Goal: Information Seeking & Learning: Learn about a topic

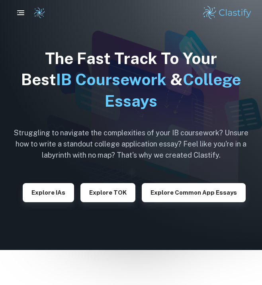
scroll to position [3, 0]
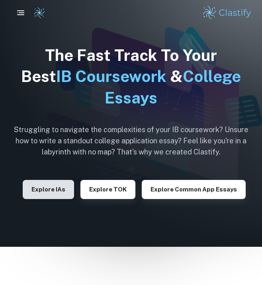
click at [62, 182] on button "Explore IAs" at bounding box center [48, 189] width 51 height 19
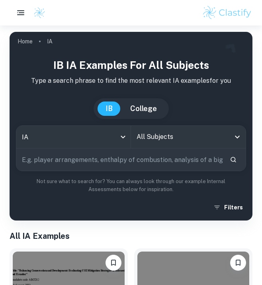
click at [68, 159] on input "text" at bounding box center [119, 159] width 207 height 22
paste input "calcium content vary in different types of plant-based milk"
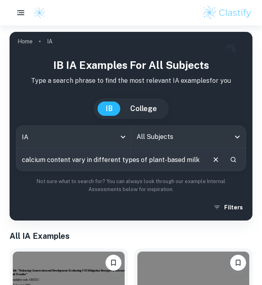
type input "calcium content vary in different types of plant-based milk"
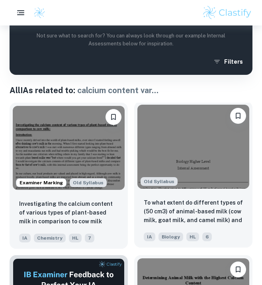
scroll to position [200, 0]
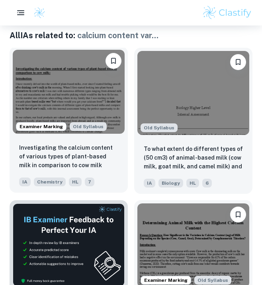
click at [99, 141] on div "Investigating the calcium content of various types of plant-based milk in compa…" at bounding box center [69, 165] width 118 height 56
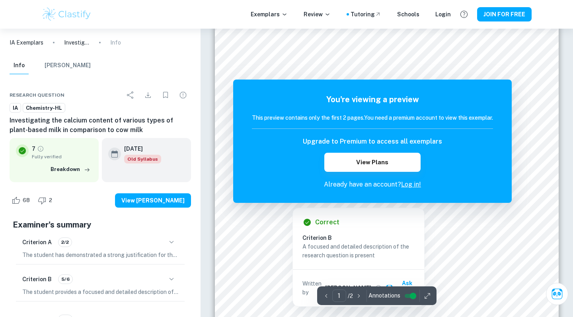
scroll to position [106, 0]
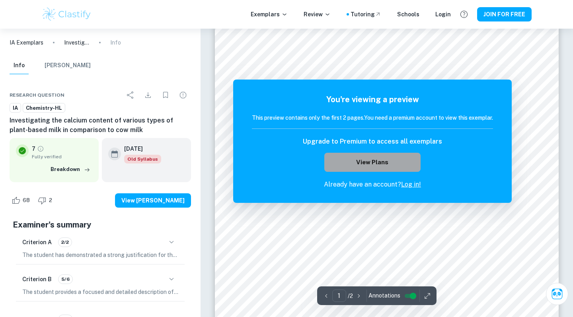
click at [261, 158] on button "View Plans" at bounding box center [372, 162] width 96 height 19
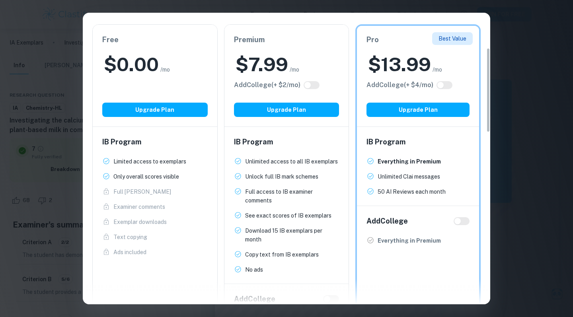
scroll to position [125, 0]
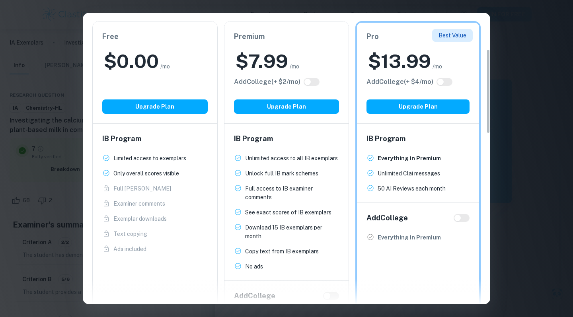
click at [261, 116] on div "Easily Ace Your IB Coursework & Crush College Essays. Get Clastify Premium Get …" at bounding box center [286, 158] width 573 height 317
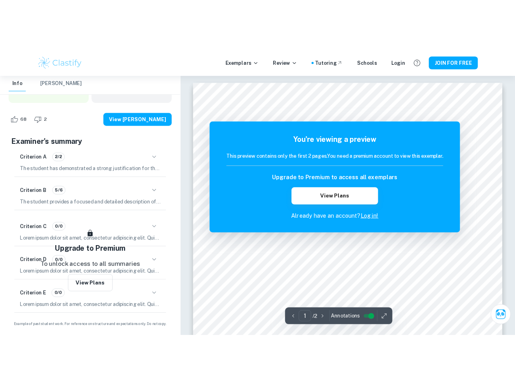
scroll to position [0, 0]
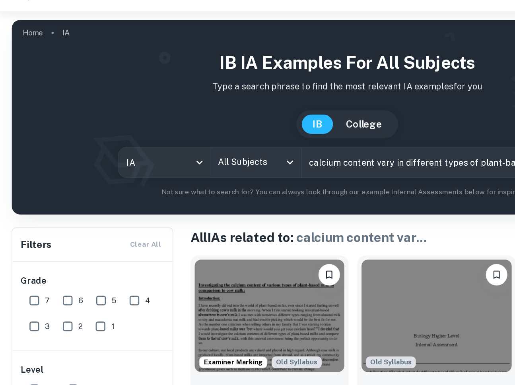
scroll to position [68, 0]
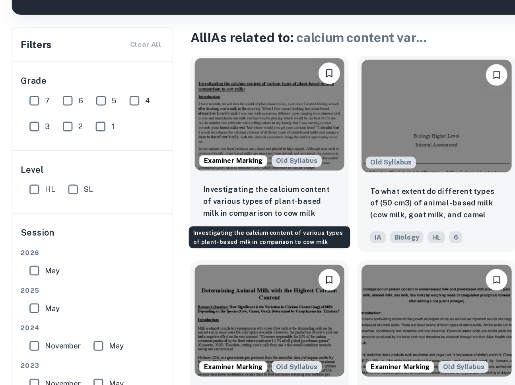
click at [190, 236] on p "Investigating the calcium content of various types of plant-based milk in compa…" at bounding box center [200, 249] width 98 height 26
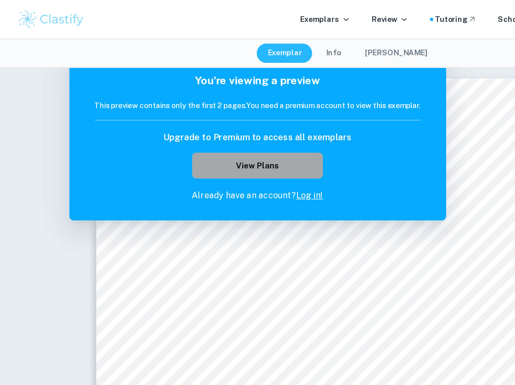
click at [192, 121] on button "View Plans" at bounding box center [190, 122] width 96 height 19
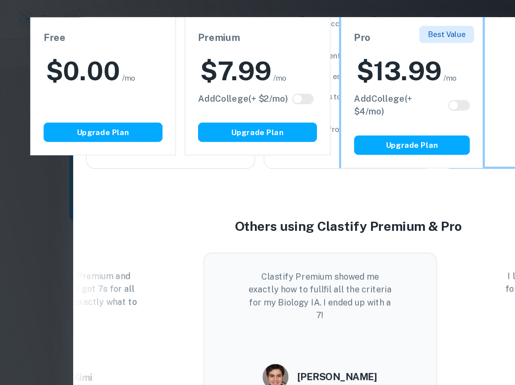
scroll to position [422, 0]
